Goal: Contribute content

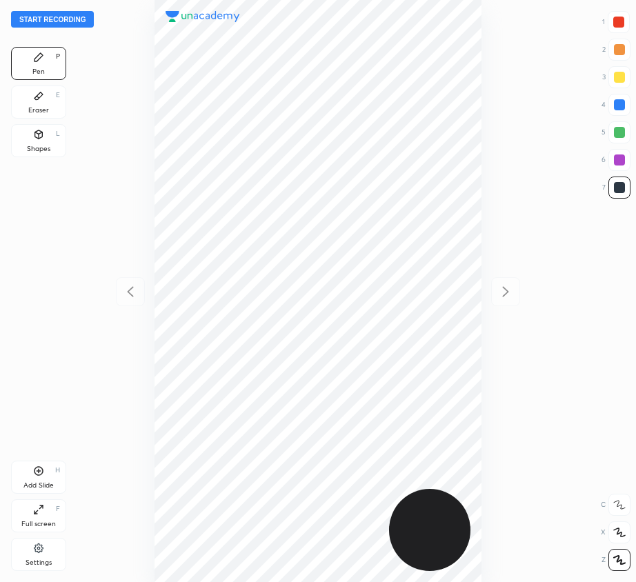
scroll to position [582, 415]
click at [79, 17] on button "Start recording" at bounding box center [52, 19] width 83 height 17
click at [621, 20] on div at bounding box center [618, 22] width 11 height 11
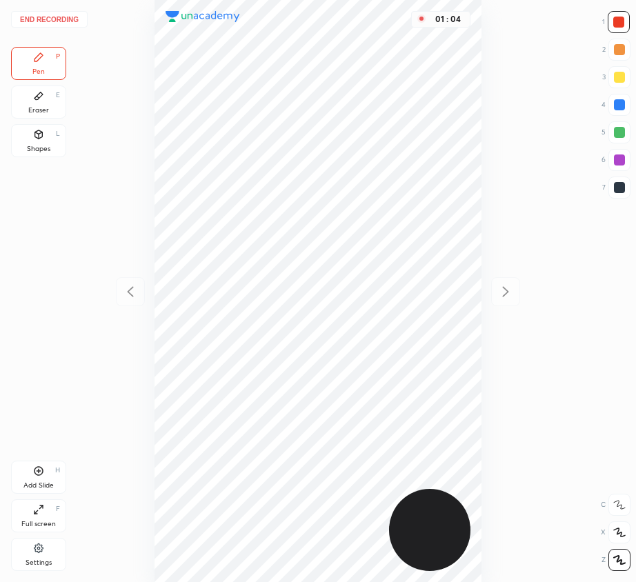
drag, startPoint x: 620, startPoint y: 110, endPoint x: 581, endPoint y: 152, distance: 57.1
click at [619, 108] on div at bounding box center [619, 105] width 22 height 22
click at [40, 477] on div "Add Slide H" at bounding box center [38, 477] width 55 height 33
drag, startPoint x: 617, startPoint y: 23, endPoint x: 500, endPoint y: 63, distance: 123.9
click at [617, 25] on div at bounding box center [618, 22] width 11 height 11
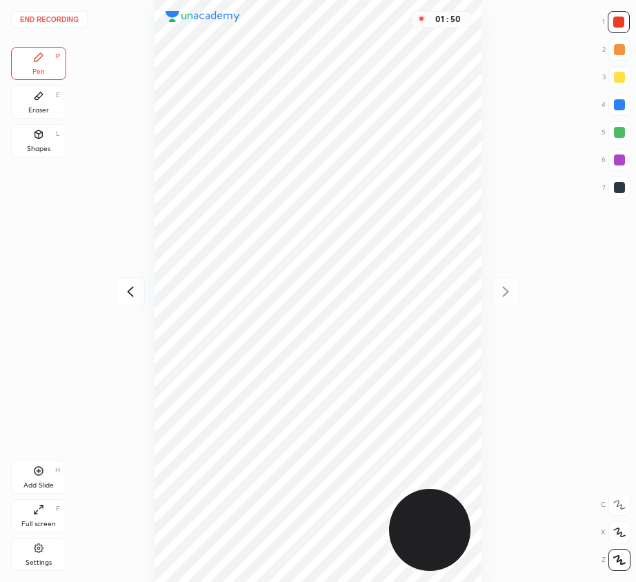
drag, startPoint x: 615, startPoint y: 106, endPoint x: 498, endPoint y: 114, distance: 116.9
click at [612, 106] on div at bounding box center [619, 105] width 22 height 22
click at [482, 190] on div "01 : 53" at bounding box center [317, 291] width 415 height 582
click at [623, 134] on div at bounding box center [619, 132] width 11 height 11
click at [623, 162] on div at bounding box center [619, 159] width 11 height 11
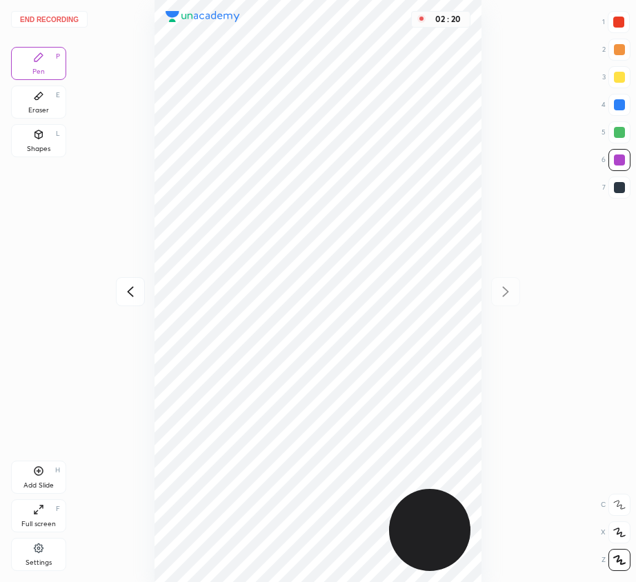
drag, startPoint x: 621, startPoint y: 183, endPoint x: 612, endPoint y: 187, distance: 9.0
click at [619, 185] on div at bounding box center [619, 187] width 11 height 11
drag, startPoint x: 622, startPoint y: 154, endPoint x: 553, endPoint y: 211, distance: 89.6
click at [617, 158] on div at bounding box center [619, 160] width 22 height 22
click at [40, 473] on icon at bounding box center [38, 471] width 11 height 11
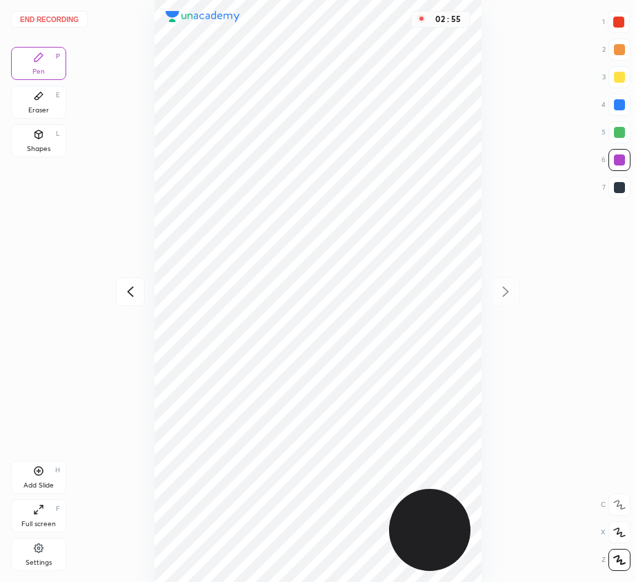
click at [130, 286] on icon at bounding box center [130, 291] width 17 height 17
click at [506, 286] on icon at bounding box center [505, 291] width 17 height 17
click at [617, 101] on div at bounding box center [619, 104] width 11 height 11
click at [483, 401] on div "03 : 43" at bounding box center [317, 291] width 415 height 582
drag, startPoint x: 50, startPoint y: 478, endPoint x: 37, endPoint y: 484, distance: 13.9
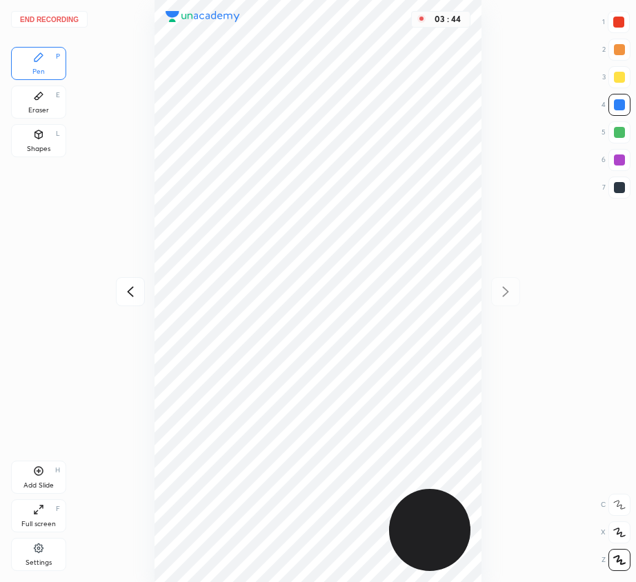
click at [50, 477] on div "Add Slide H" at bounding box center [38, 477] width 55 height 33
click at [132, 288] on icon at bounding box center [130, 292] width 6 height 10
click at [507, 289] on icon at bounding box center [505, 291] width 17 height 17
drag, startPoint x: 132, startPoint y: 288, endPoint x: 134, endPoint y: 272, distance: 16.6
click at [132, 290] on icon at bounding box center [130, 291] width 17 height 17
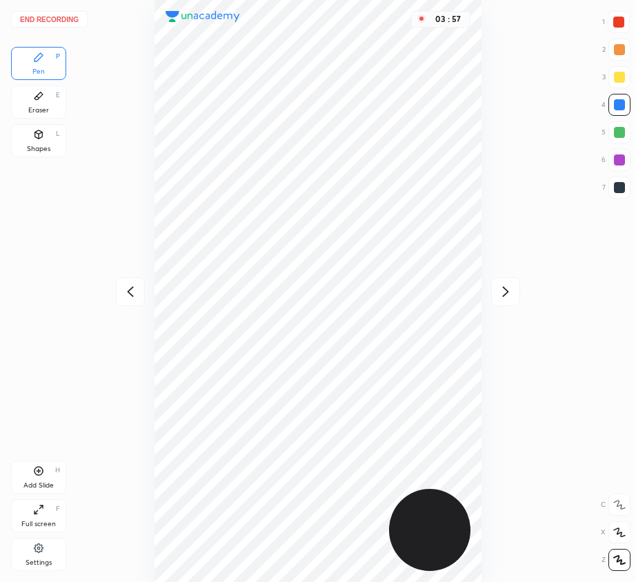
click at [512, 288] on icon at bounding box center [505, 291] width 17 height 17
drag, startPoint x: 628, startPoint y: 16, endPoint x: 490, endPoint y: 103, distance: 163.6
click at [627, 17] on div at bounding box center [619, 22] width 22 height 22
click at [131, 293] on icon at bounding box center [130, 291] width 17 height 17
click at [506, 295] on icon at bounding box center [506, 292] width 6 height 10
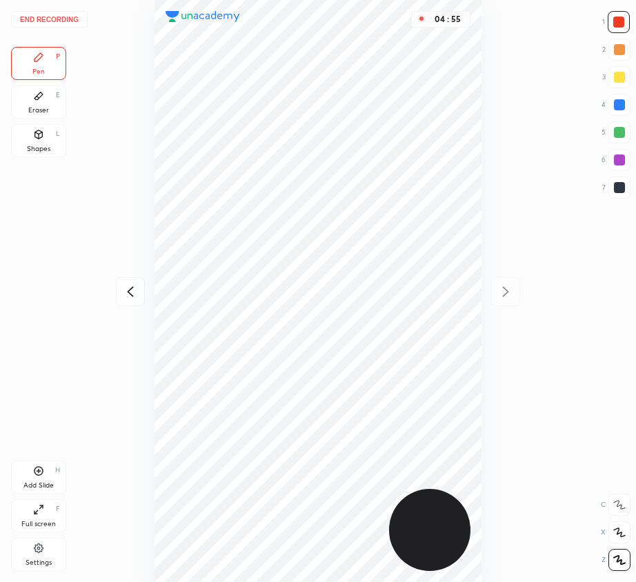
drag, startPoint x: 70, startPoint y: 19, endPoint x: 72, endPoint y: 26, distance: 7.0
click at [72, 26] on button "End recording" at bounding box center [49, 19] width 77 height 17
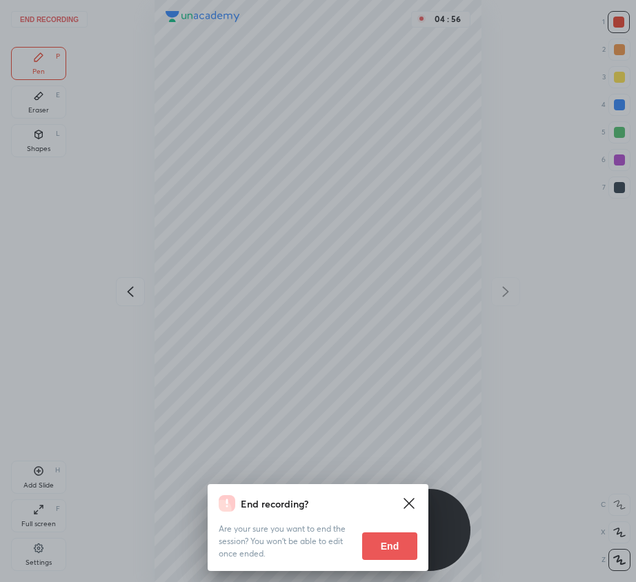
drag, startPoint x: 390, startPoint y: 544, endPoint x: 320, endPoint y: 530, distance: 71.7
click at [390, 545] on button "End" at bounding box center [389, 546] width 55 height 28
